Goal: Task Accomplishment & Management: Use online tool/utility

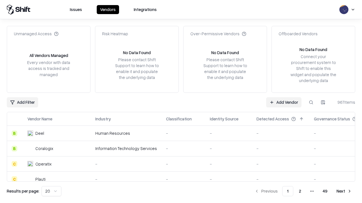
click at [283, 102] on link "Add Vendor" at bounding box center [283, 103] width 35 height 10
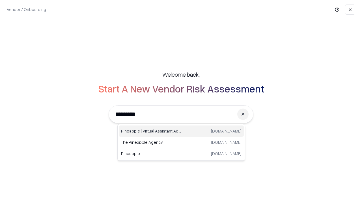
click at [181, 131] on div "Pineapple | Virtual Assistant Agency [DOMAIN_NAME]" at bounding box center [181, 131] width 125 height 11
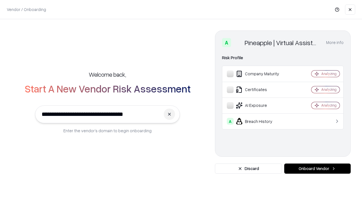
type input "**********"
click at [317, 169] on button "Onboard Vendor" at bounding box center [317, 169] width 66 height 10
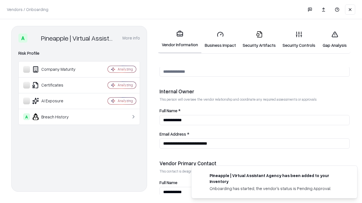
scroll to position [293, 0]
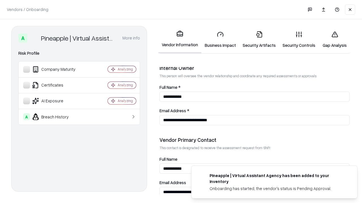
click at [259, 40] on link "Security Artifacts" at bounding box center [259, 40] width 40 height 26
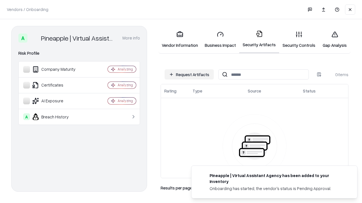
click at [189, 75] on button "Request Artifacts" at bounding box center [188, 75] width 49 height 10
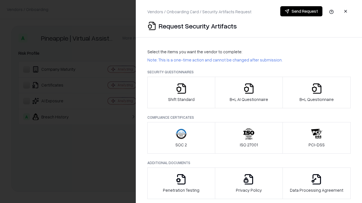
click at [316, 93] on icon "button" at bounding box center [316, 88] width 11 height 11
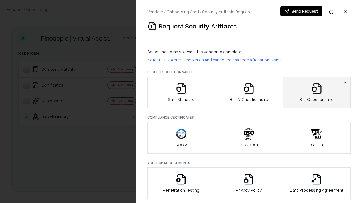
click at [248, 93] on icon "button" at bounding box center [248, 88] width 11 height 11
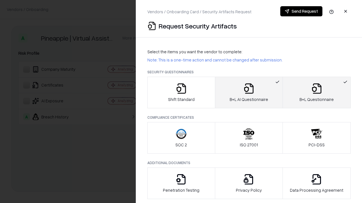
click at [301, 11] on button "Send Request" at bounding box center [301, 11] width 42 height 10
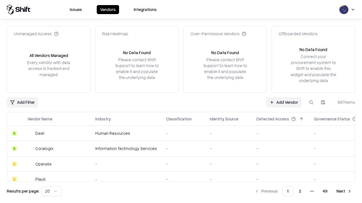
click at [283, 102] on link "Add Vendor" at bounding box center [283, 103] width 35 height 10
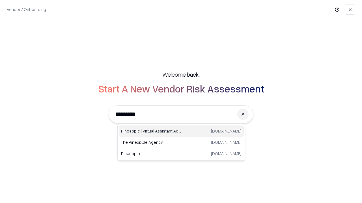
click at [181, 131] on div "Pineapple | Virtual Assistant Agency [DOMAIN_NAME]" at bounding box center [181, 131] width 125 height 11
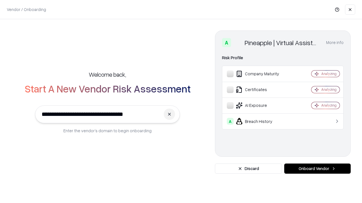
type input "**********"
click at [317, 169] on button "Onboard Vendor" at bounding box center [317, 169] width 66 height 10
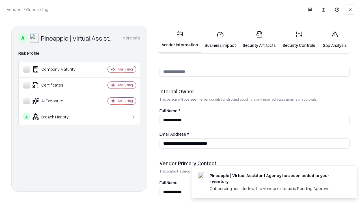
scroll to position [293, 0]
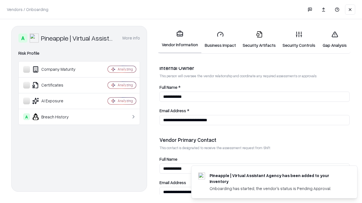
click at [334, 40] on link "Gap Analysis" at bounding box center [335, 40] width 32 height 26
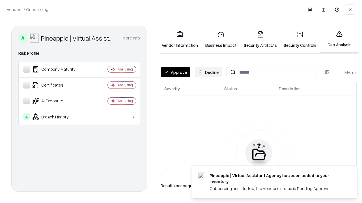
click at [175, 72] on button "Approve" at bounding box center [176, 72] width 30 height 10
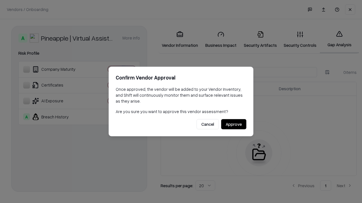
click at [233, 124] on button "Approve" at bounding box center [233, 125] width 25 height 10
